Goal: Task Accomplishment & Management: Manage account settings

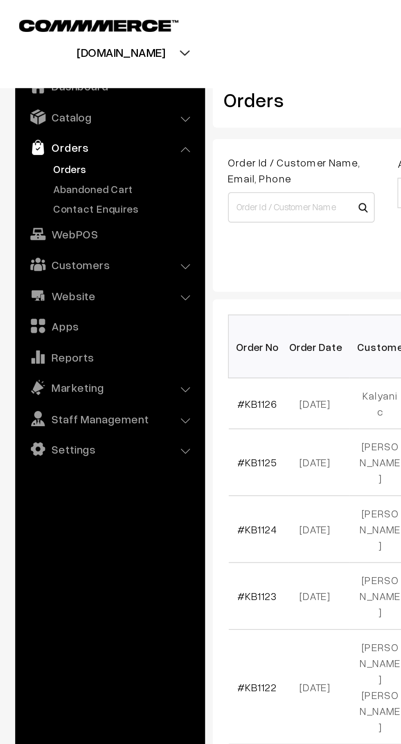
click at [56, 99] on link "Abandoned Cart" at bounding box center [67, 101] width 81 height 9
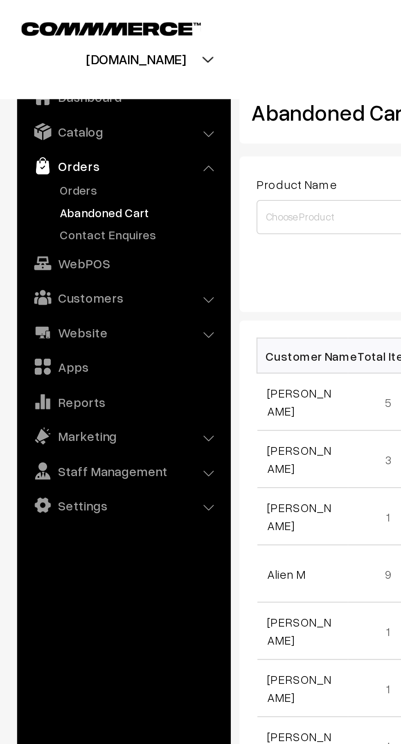
click at [47, 90] on link "Orders" at bounding box center [67, 91] width 81 height 9
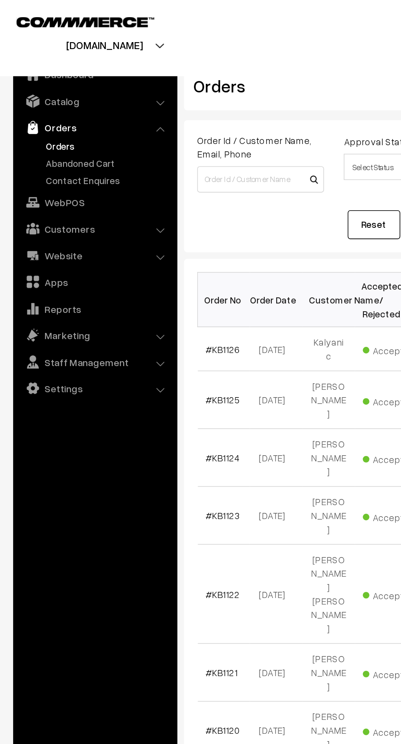
click at [67, 99] on link "Abandoned Cart" at bounding box center [67, 101] width 81 height 9
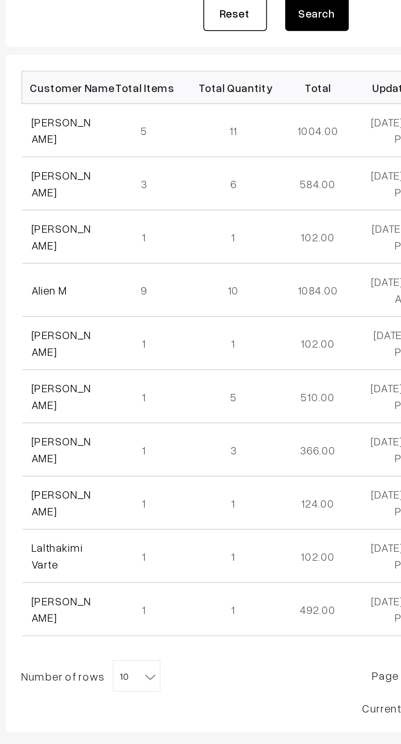
click at [130, 194] on link "[PERSON_NAME]" at bounding box center [143, 192] width 31 height 16
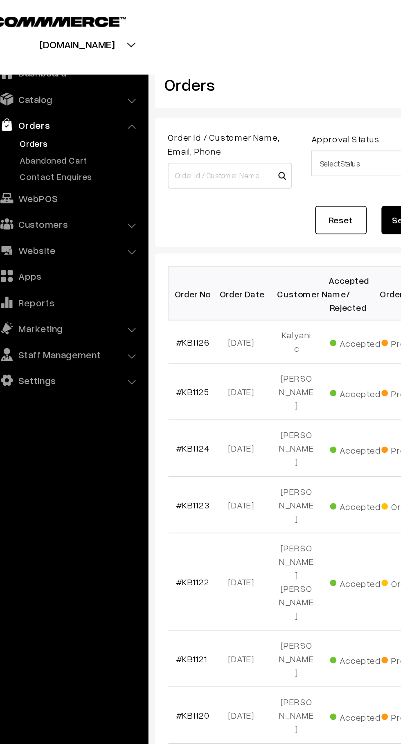
click at [81, 104] on link "Abandoned Cart" at bounding box center [67, 101] width 81 height 9
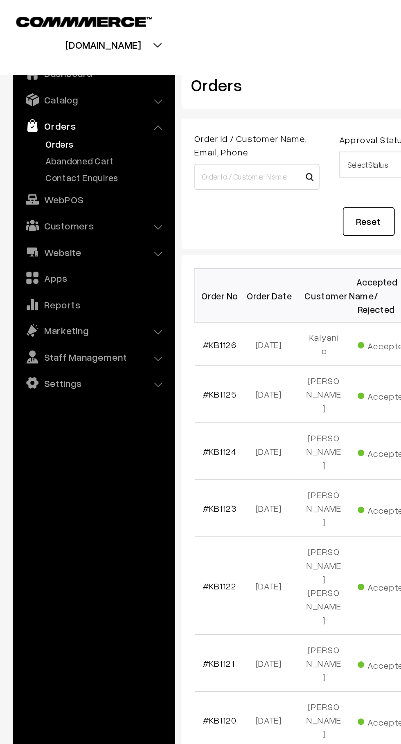
click at [72, 101] on link "Abandoned Cart" at bounding box center [67, 101] width 81 height 9
